Goal: Find specific page/section: Find specific page/section

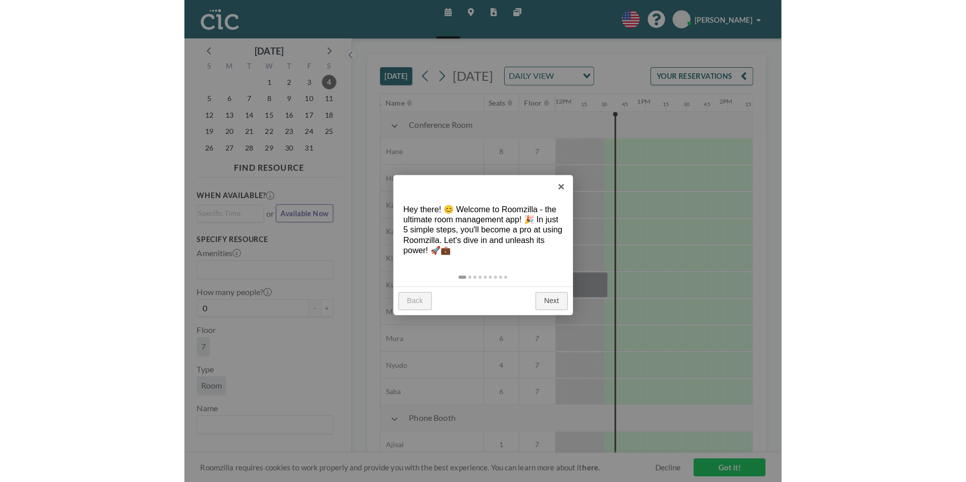
scroll to position [0, 990]
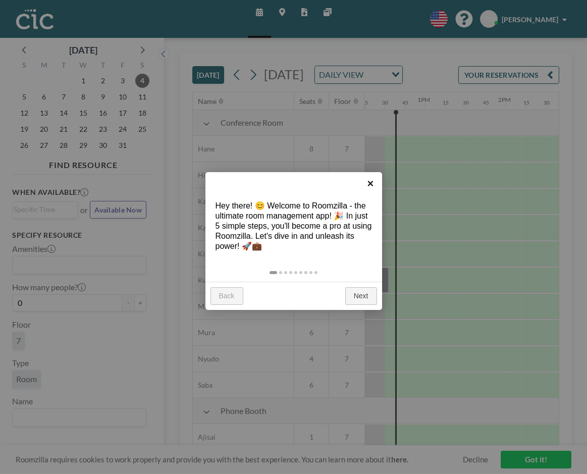
click at [368, 183] on link "×" at bounding box center [371, 183] width 23 height 23
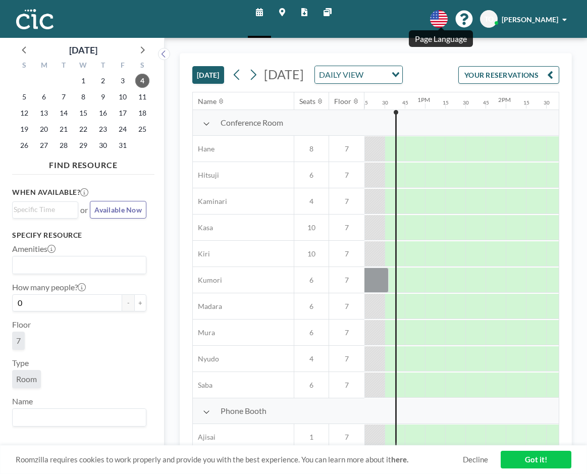
click at [437, 22] on icon at bounding box center [439, 19] width 18 height 18
click at [440, 68] on li "日本語" at bounding box center [445, 68] width 52 height 13
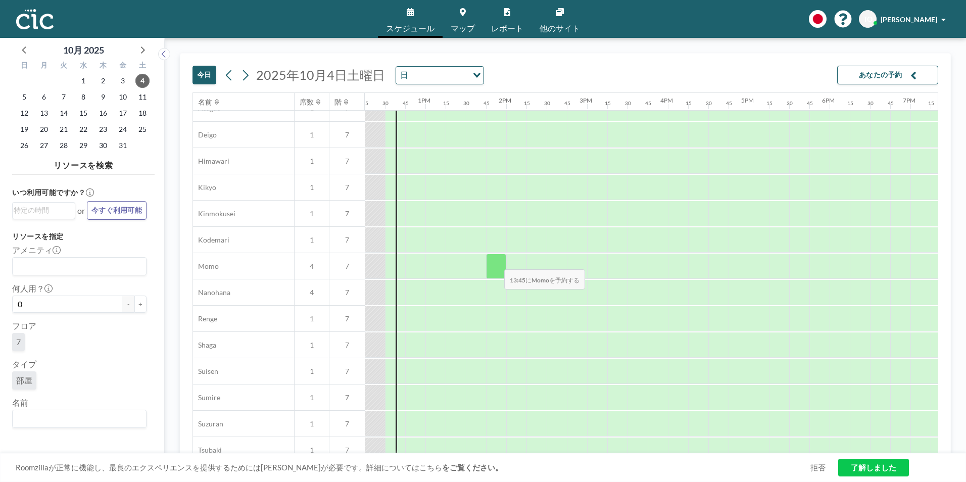
scroll to position [404, 990]
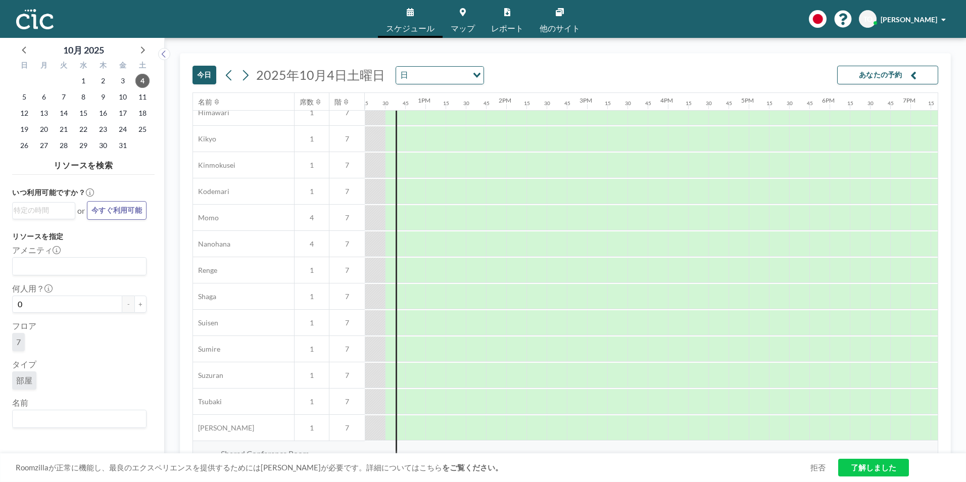
click at [473, 72] on div "Loading..." at bounding box center [476, 74] width 16 height 15
click at [423, 106] on li "週" at bounding box center [437, 107] width 86 height 15
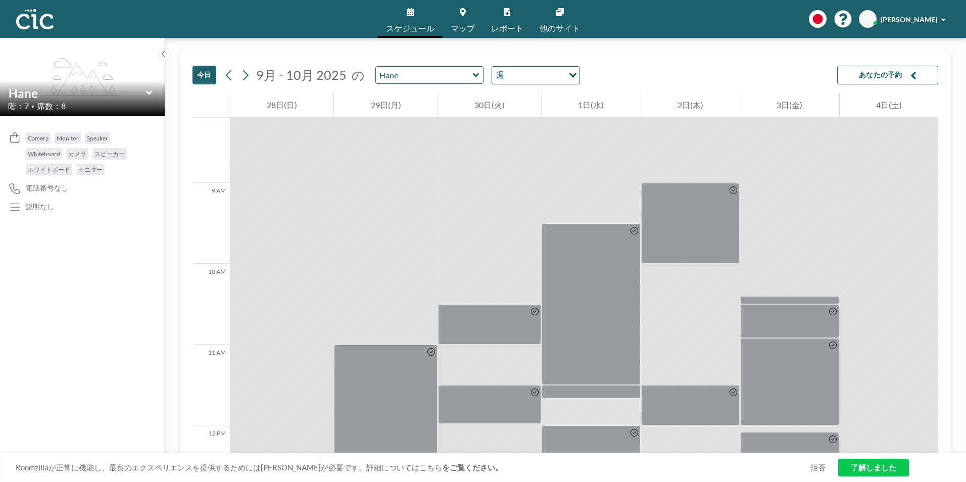
scroll to position [656, 0]
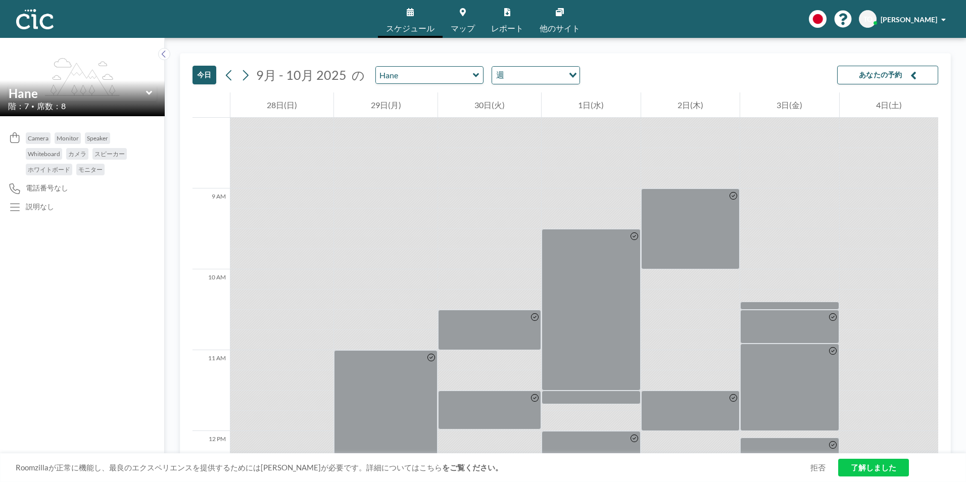
click at [473, 74] on icon at bounding box center [476, 75] width 7 height 10
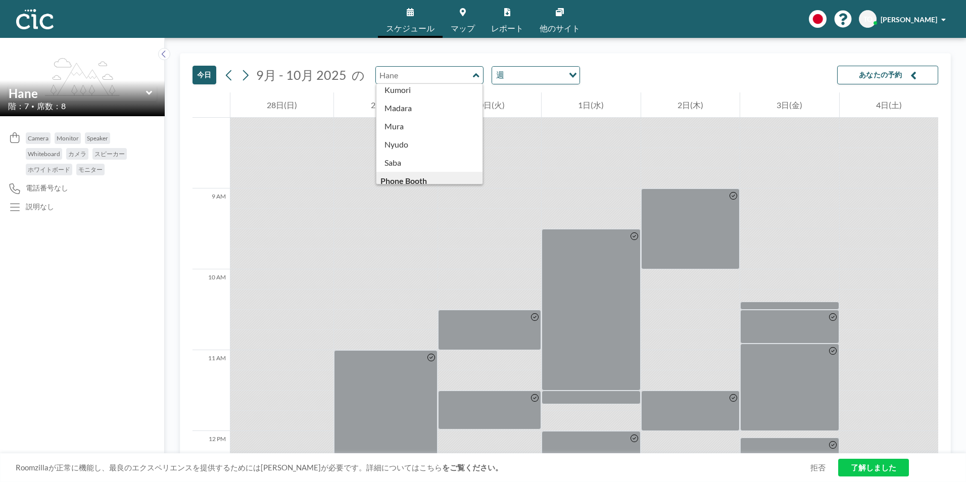
scroll to position [104, 0]
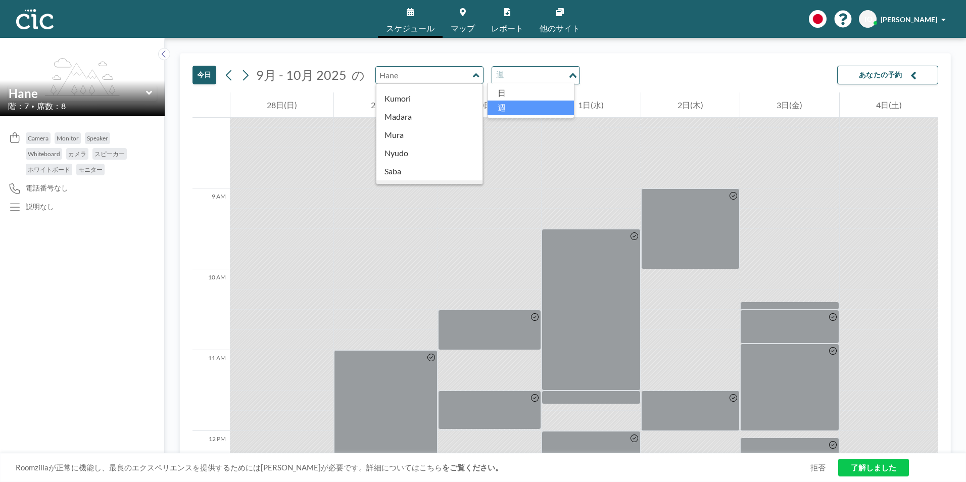
click at [515, 78] on input "Search for option" at bounding box center [530, 75] width 74 height 13
click at [515, 94] on li "日" at bounding box center [530, 93] width 86 height 15
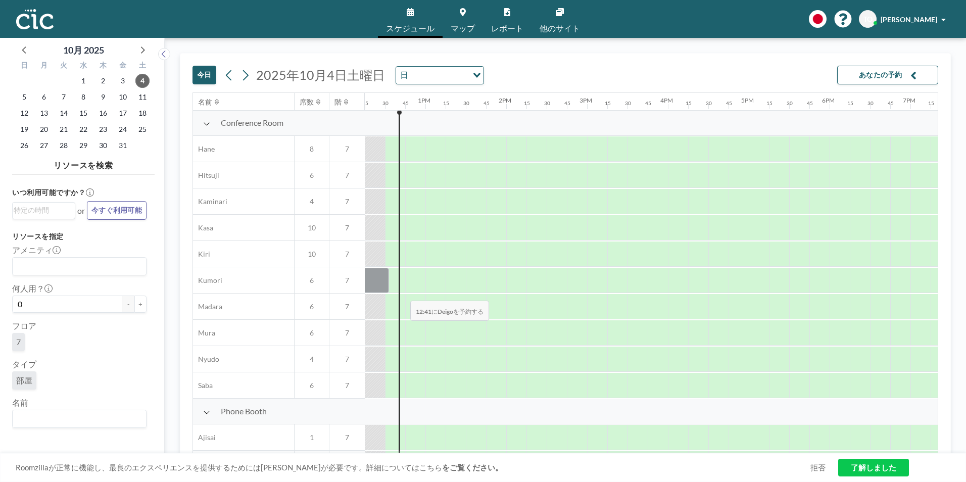
scroll to position [0, 990]
click at [241, 77] on icon at bounding box center [245, 75] width 10 height 15
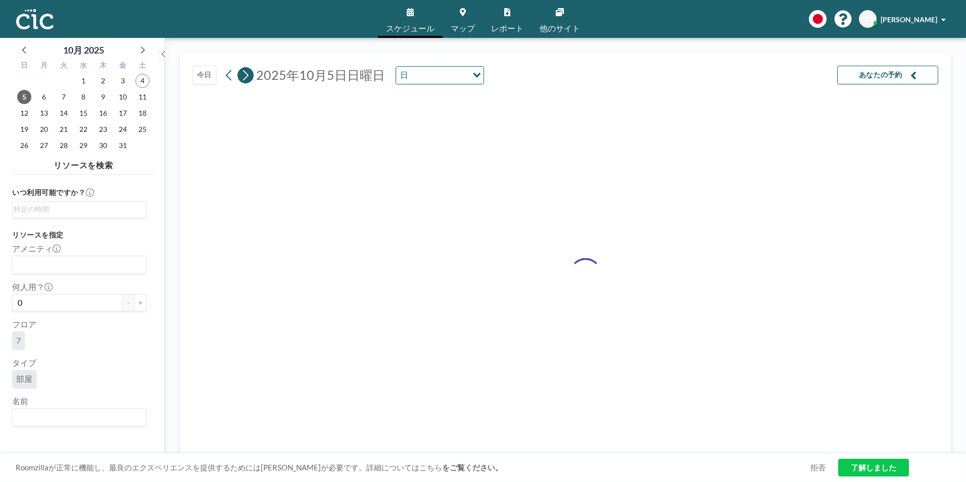
click at [241, 77] on icon at bounding box center [245, 75] width 10 height 15
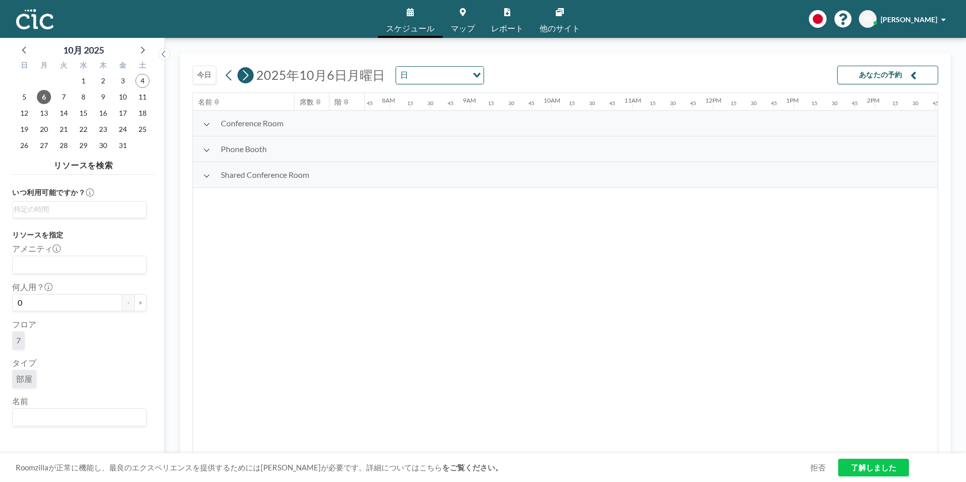
scroll to position [0, 626]
